Goal: Task Accomplishment & Management: Manage account settings

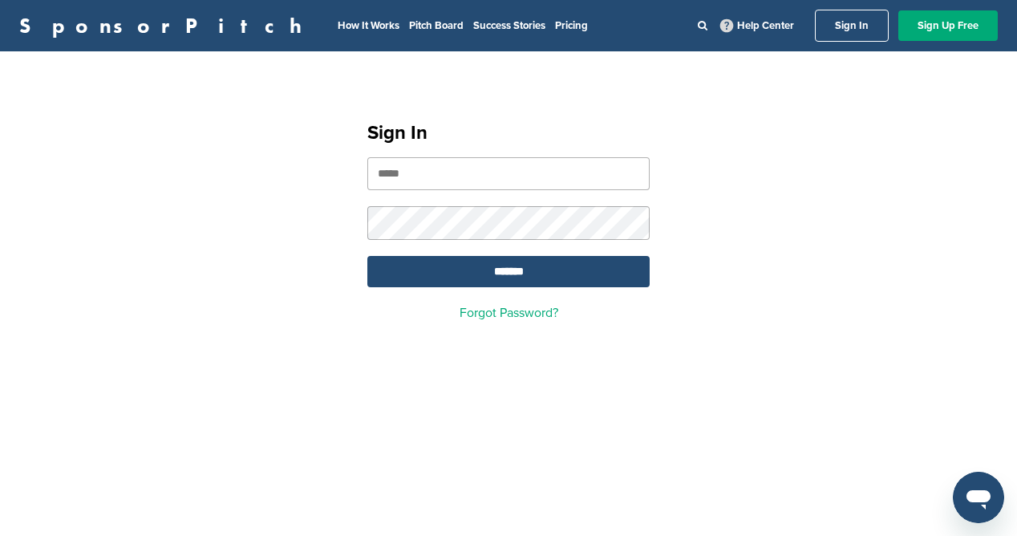
click at [461, 170] on input "email" at bounding box center [508, 173] width 282 height 33
type input "**********"
click at [611, 270] on input "*******" at bounding box center [508, 271] width 282 height 31
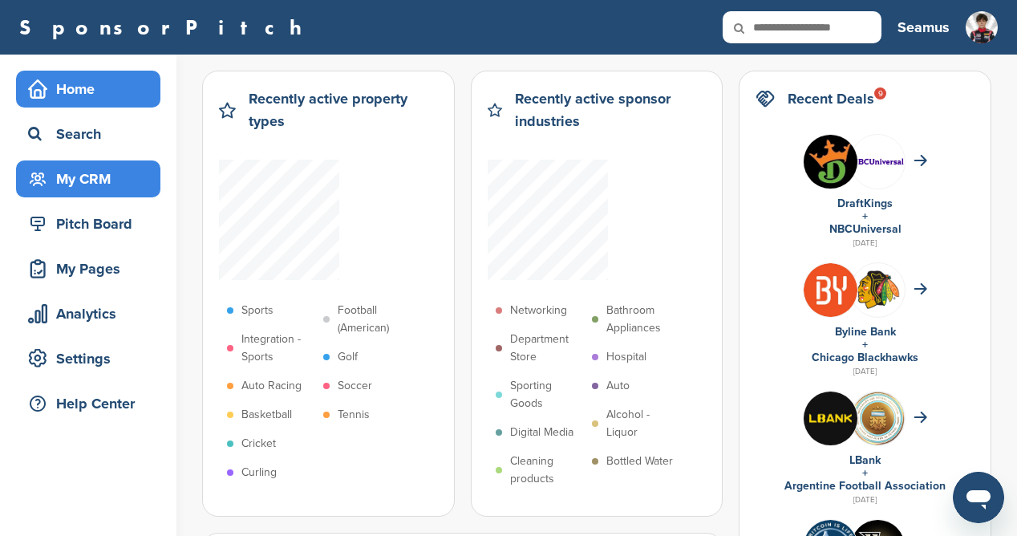
click at [98, 177] on div "My CRM" at bounding box center [92, 178] width 136 height 29
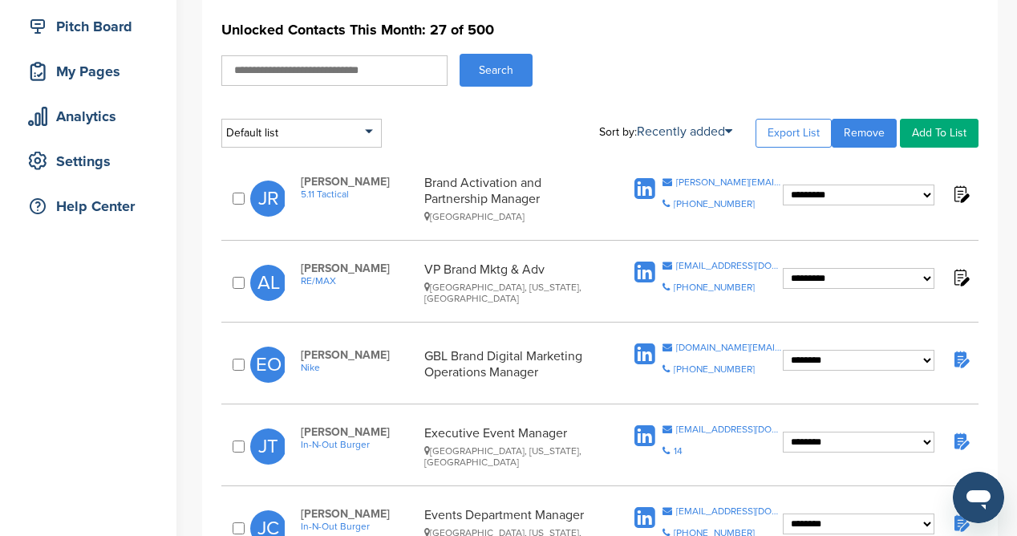
scroll to position [200, 0]
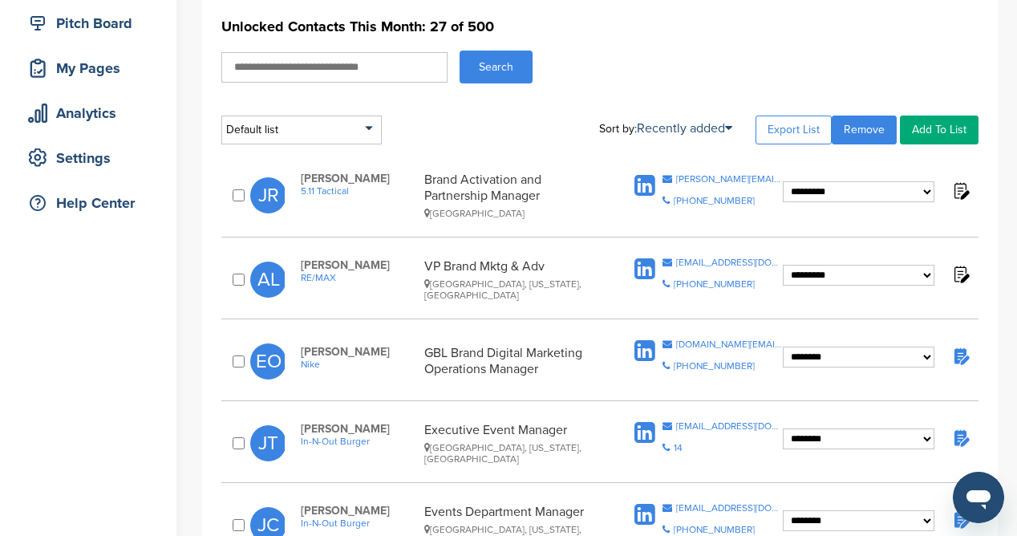
click at [340, 187] on span "5.11 Tactical" at bounding box center [358, 190] width 115 height 11
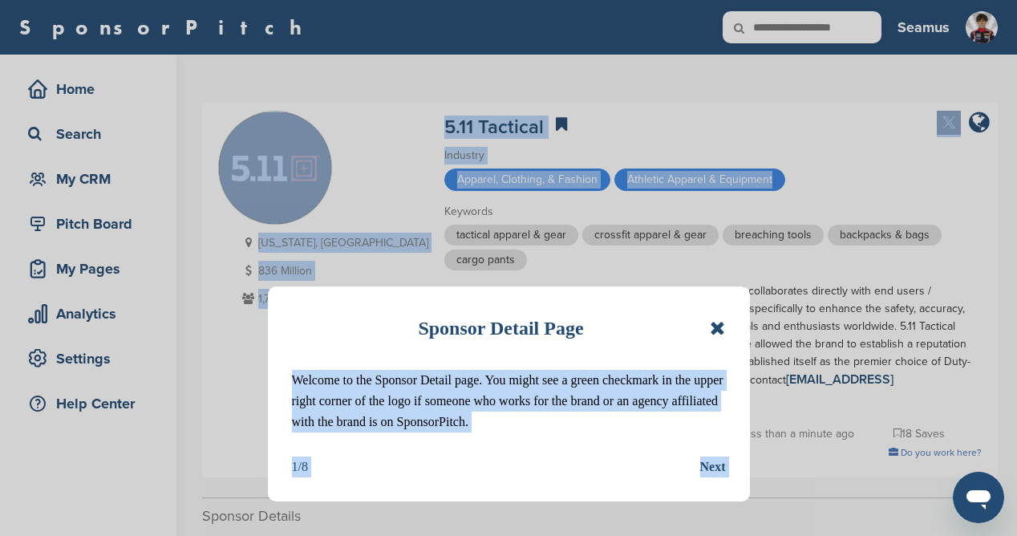
drag, startPoint x: 1016, startPoint y: 161, endPoint x: 1033, endPoint y: 190, distance: 33.4
click at [1016, 190] on html "This website uses cookies to improve your experience. By using the site, you ag…" at bounding box center [508, 268] width 1017 height 536
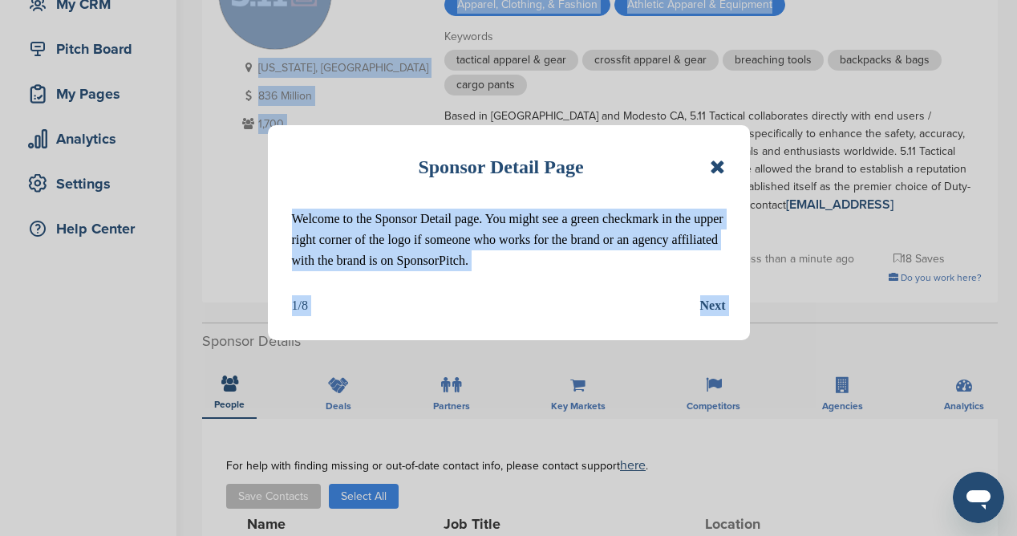
scroll to position [190, 0]
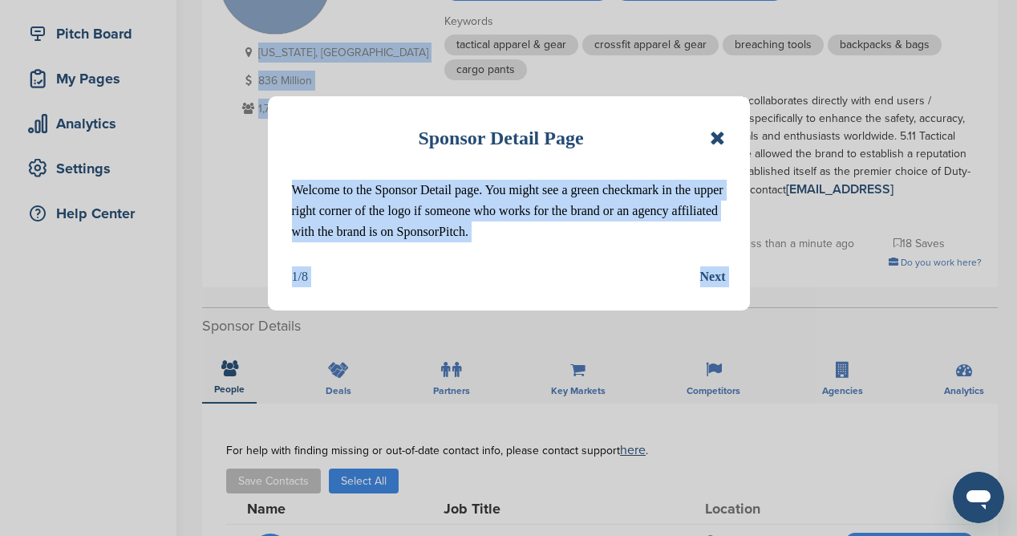
click at [712, 277] on div "Next" at bounding box center [713, 276] width 26 height 21
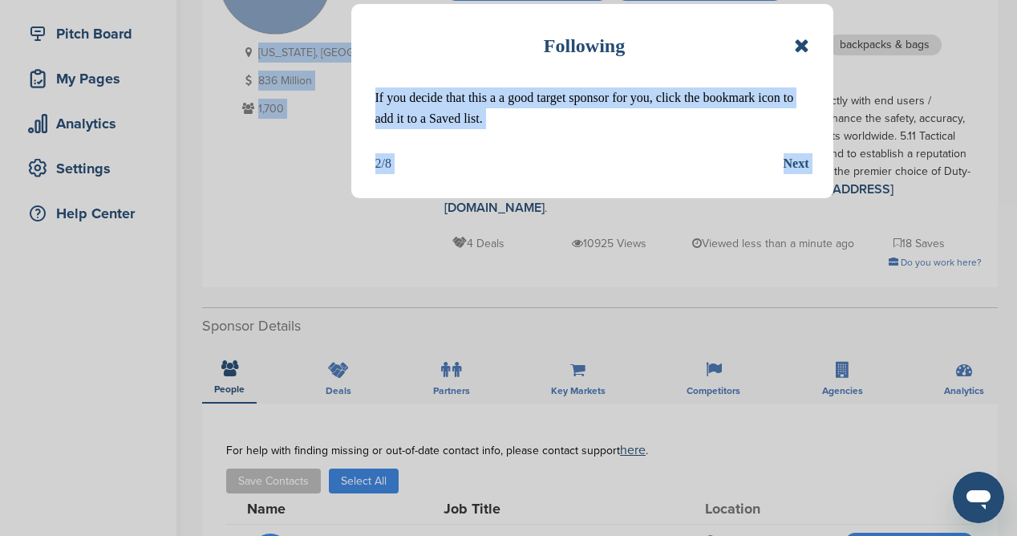
click at [800, 161] on div "Next" at bounding box center [796, 163] width 26 height 21
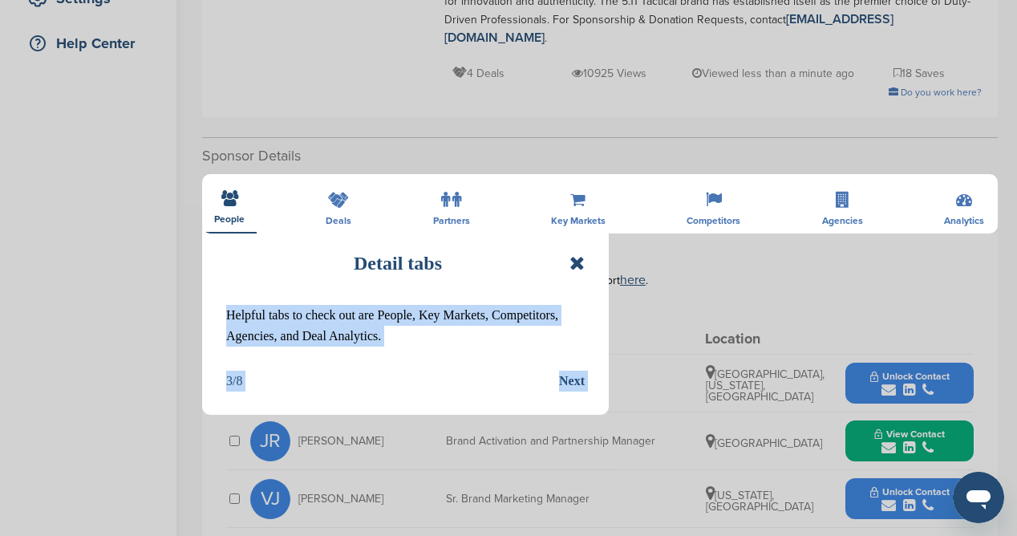
scroll to position [354, 0]
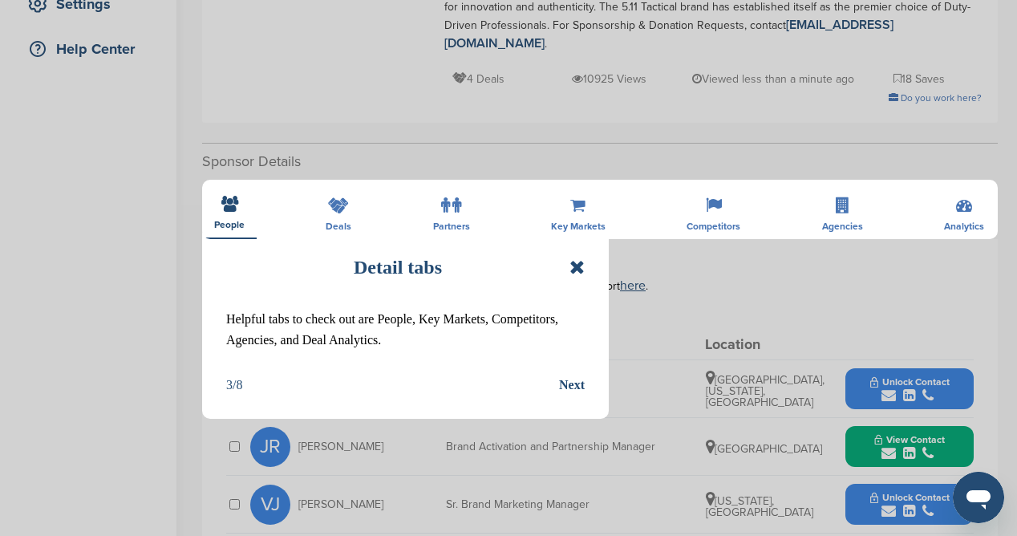
click at [452, 201] on div "Detail tabs Helpful tabs to check out are People, Key Markets, Competitors, Age…" at bounding box center [508, 268] width 1017 height 536
click at [576, 270] on icon at bounding box center [576, 266] width 15 height 19
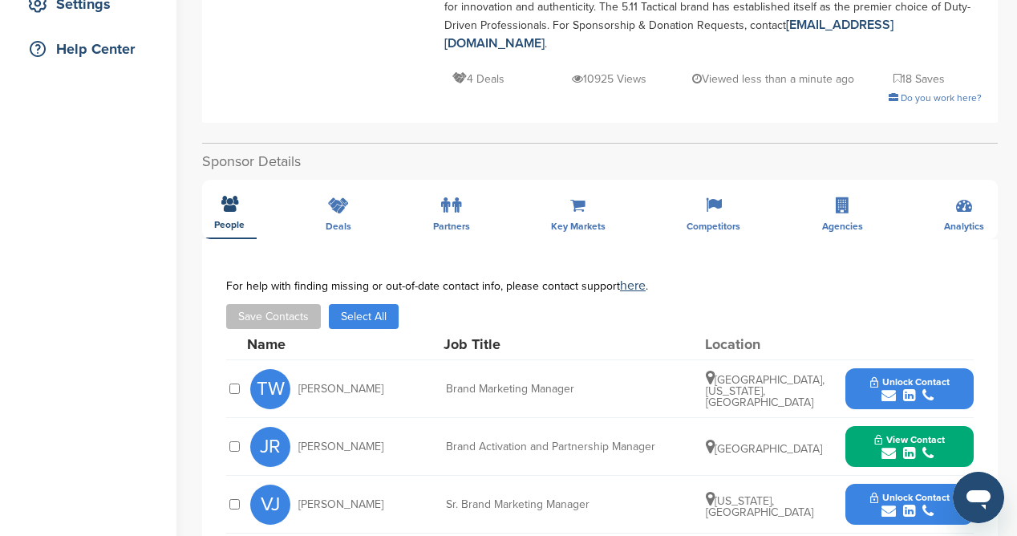
click at [459, 200] on div "**********" at bounding box center [600, 512] width 796 height 738
click at [443, 205] on div "**********" at bounding box center [600, 512] width 796 height 738
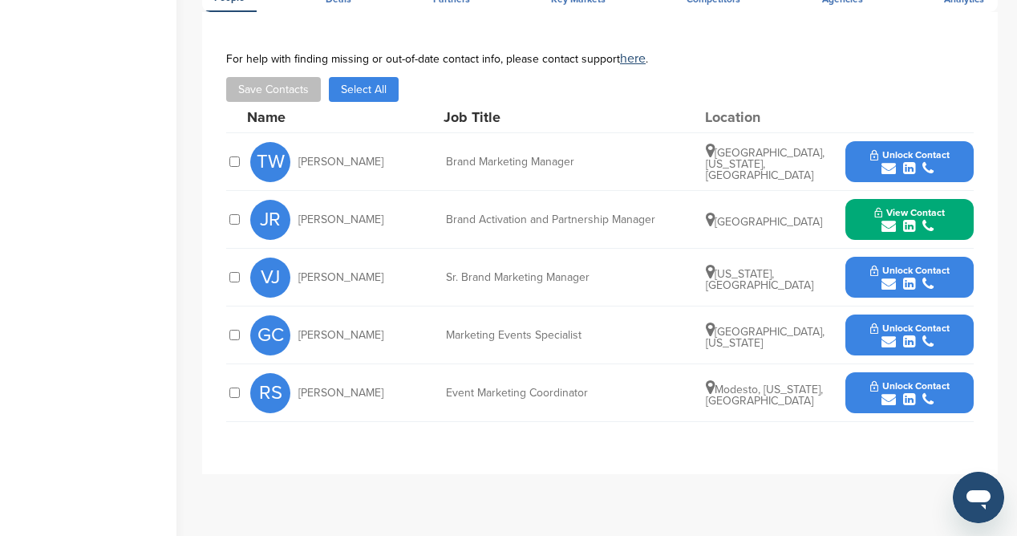
scroll to position [583, 0]
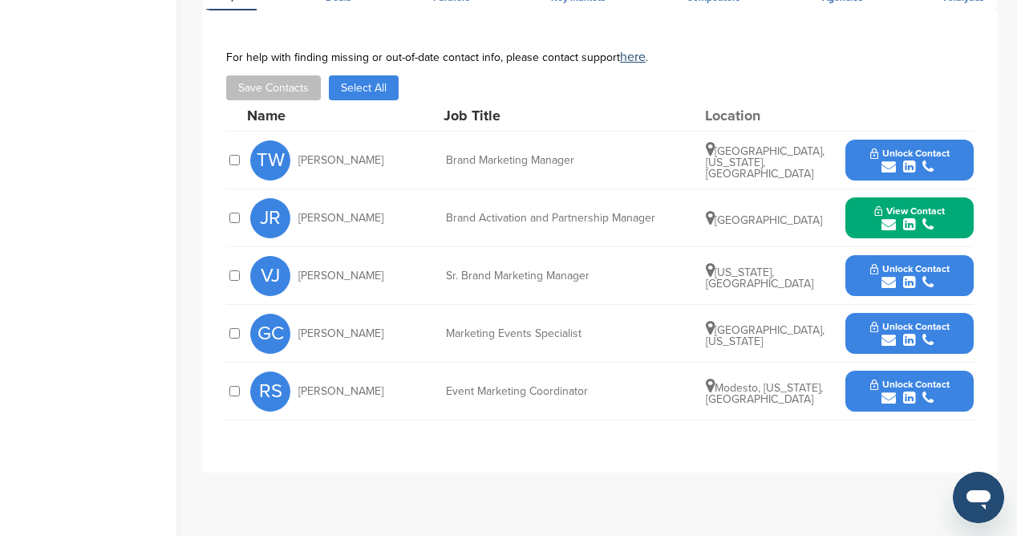
click at [929, 148] on span "Unlock Contact" at bounding box center [909, 153] width 79 height 11
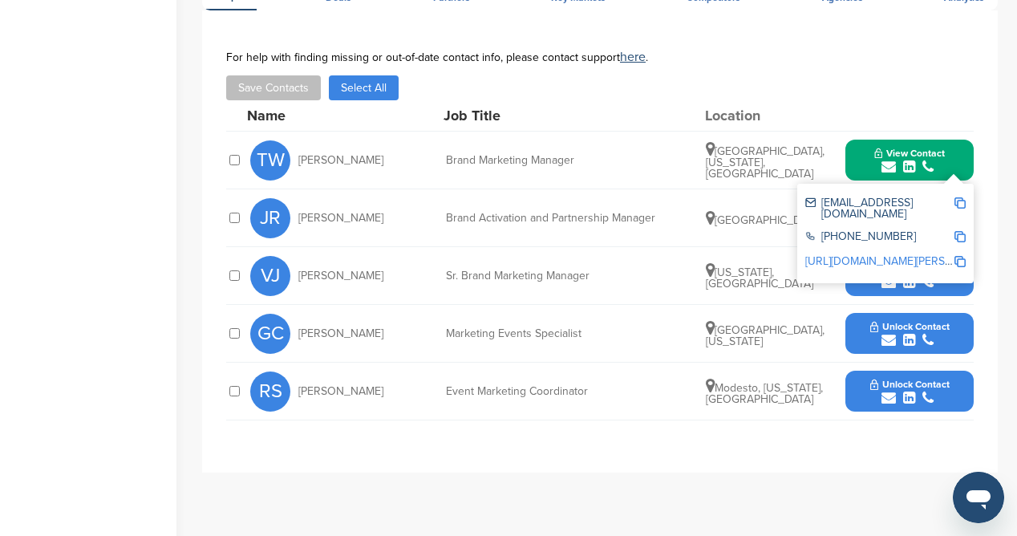
click at [869, 254] on link "http://www.linkedin.com/in/tanya-wulkowicz" at bounding box center [903, 261] width 196 height 14
click at [917, 275] on div "submit" at bounding box center [909, 282] width 79 height 15
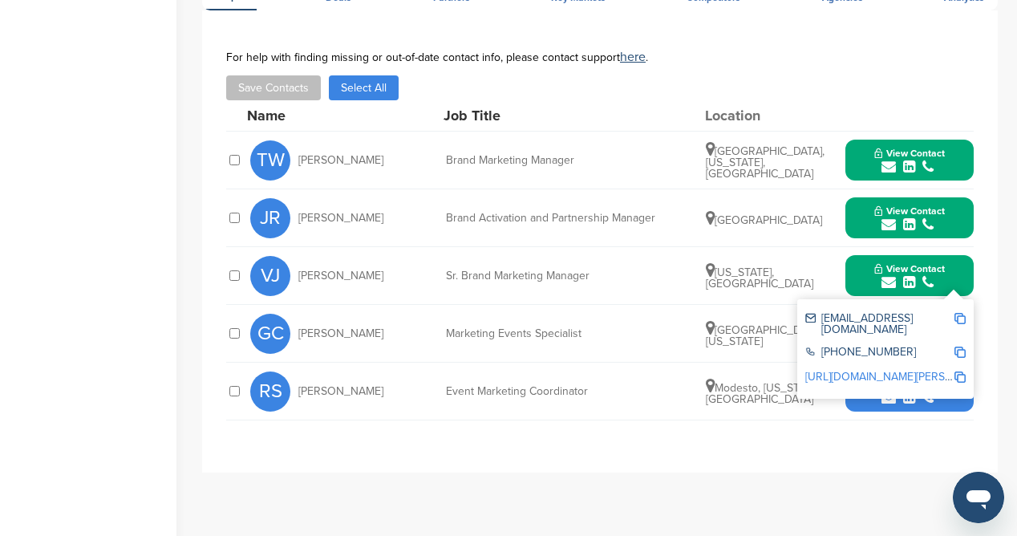
click at [884, 370] on link "http://www.linkedin.com/in/vanessa-jones-65685b24" at bounding box center [903, 377] width 196 height 14
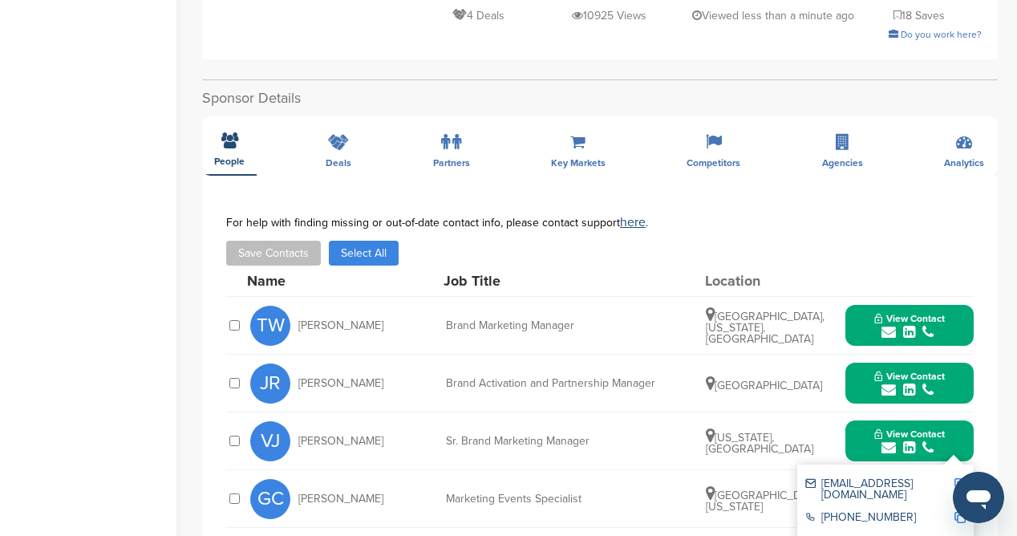
scroll to position [425, 0]
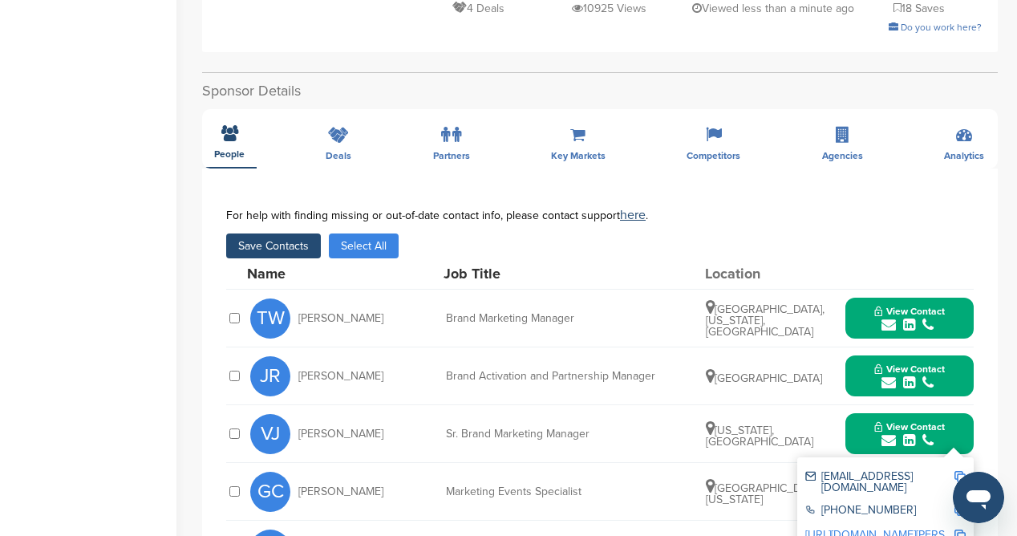
click at [302, 233] on button "Save Contacts" at bounding box center [273, 245] width 95 height 25
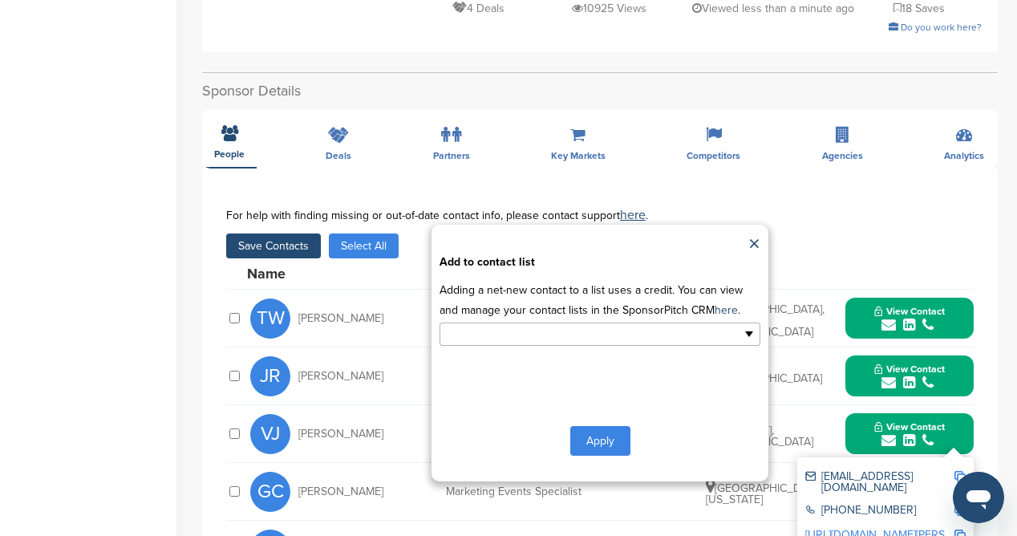
click at [746, 322] on ul at bounding box center [599, 333] width 321 height 23
click at [694, 346] on li "Default List" at bounding box center [599, 360] width 319 height 28
click at [600, 429] on button "Apply" at bounding box center [600, 444] width 60 height 30
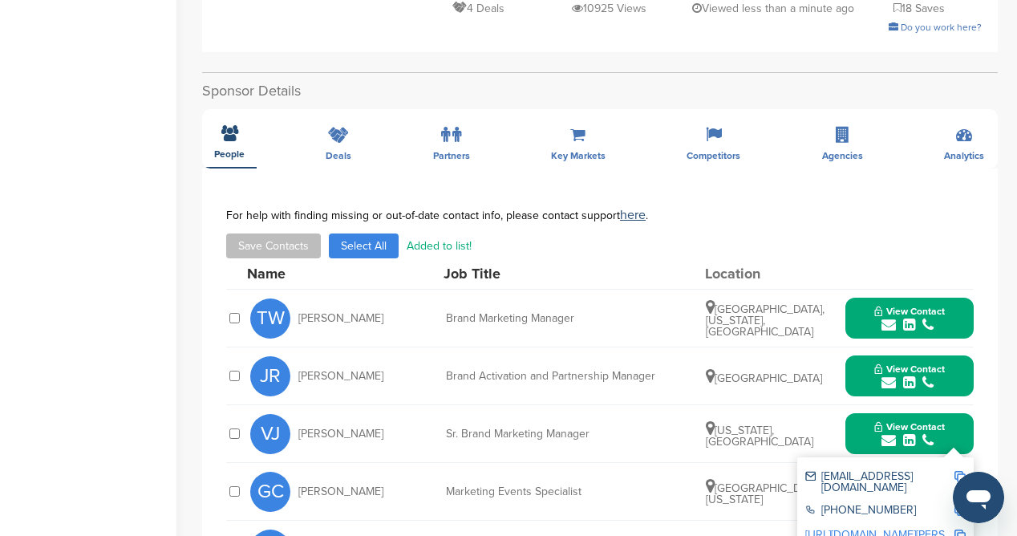
scroll to position [0, 0]
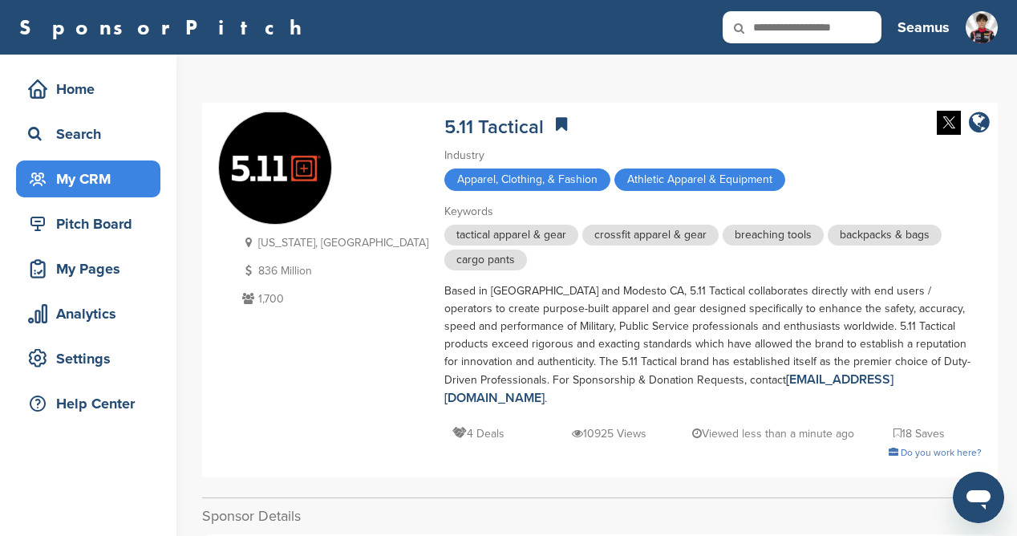
click at [103, 180] on div "My CRM" at bounding box center [92, 178] width 136 height 29
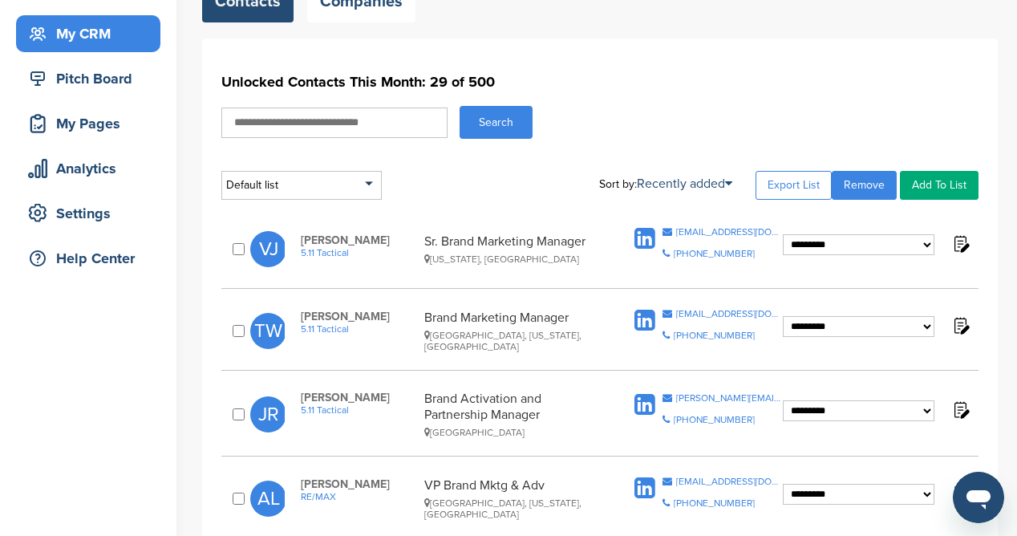
scroll to position [209, 0]
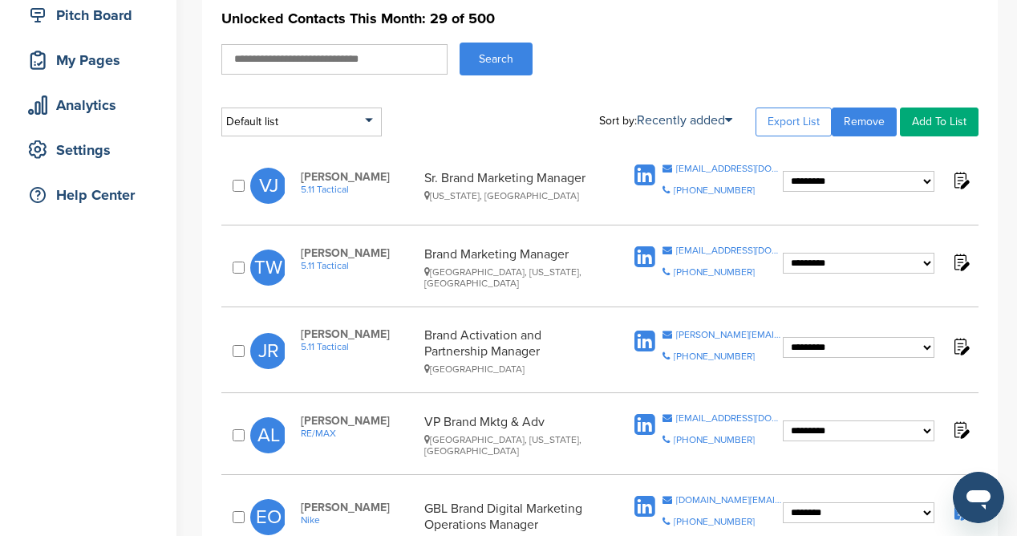
click at [733, 338] on span "Copy Email [PERSON_NAME][EMAIL_ADDRESS][DOMAIN_NAME] Copy Phone Number [PHONE_N…" at bounding box center [722, 351] width 120 height 43
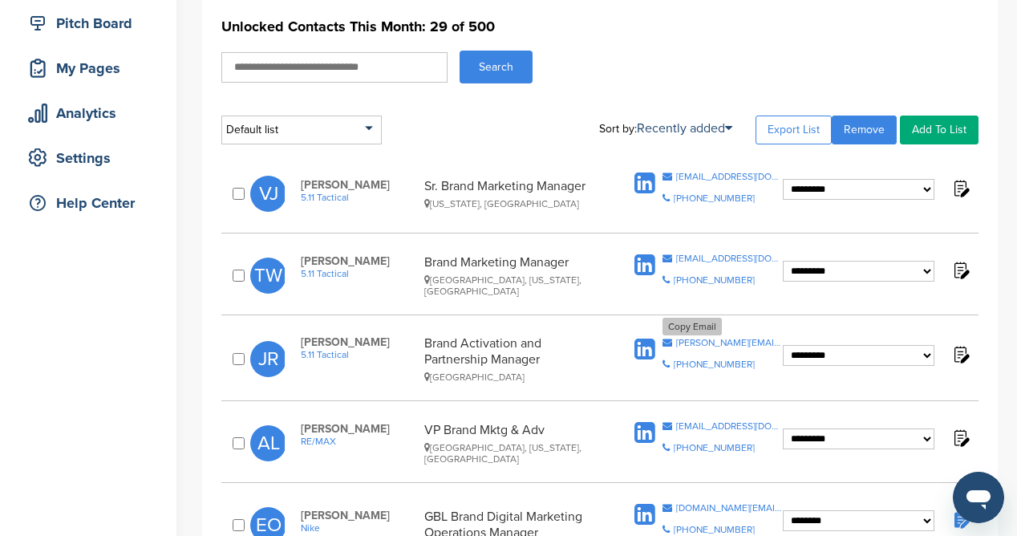
scroll to position [186, 0]
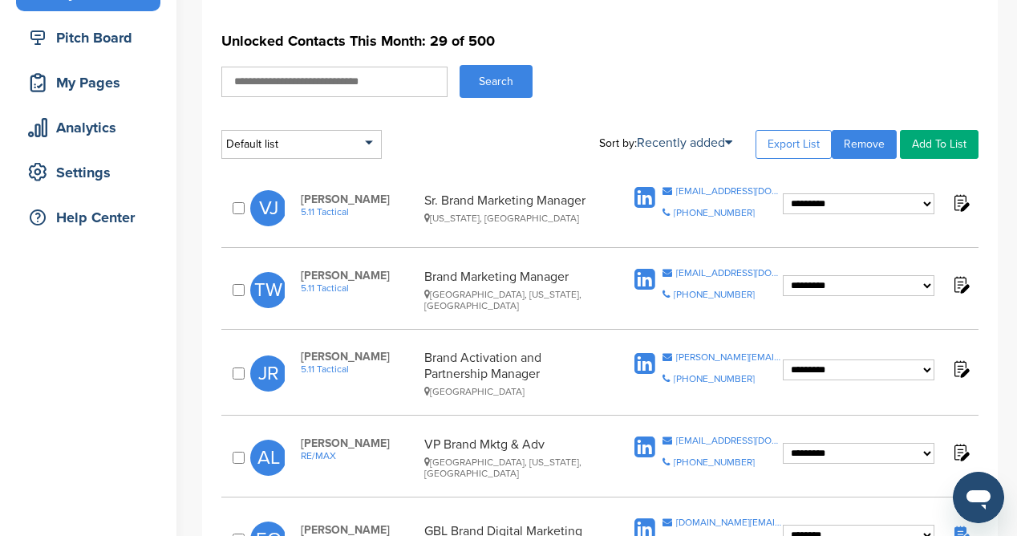
drag, startPoint x: 706, startPoint y: 333, endPoint x: 575, endPoint y: 379, distance: 138.7
click at [575, 379] on div "Brand Activation and Partnership Manager United States" at bounding box center [515, 373] width 182 height 47
click at [680, 354] on div "Copy Email jill@511tactical.com" at bounding box center [722, 357] width 120 height 10
